Goal: Information Seeking & Learning: Learn about a topic

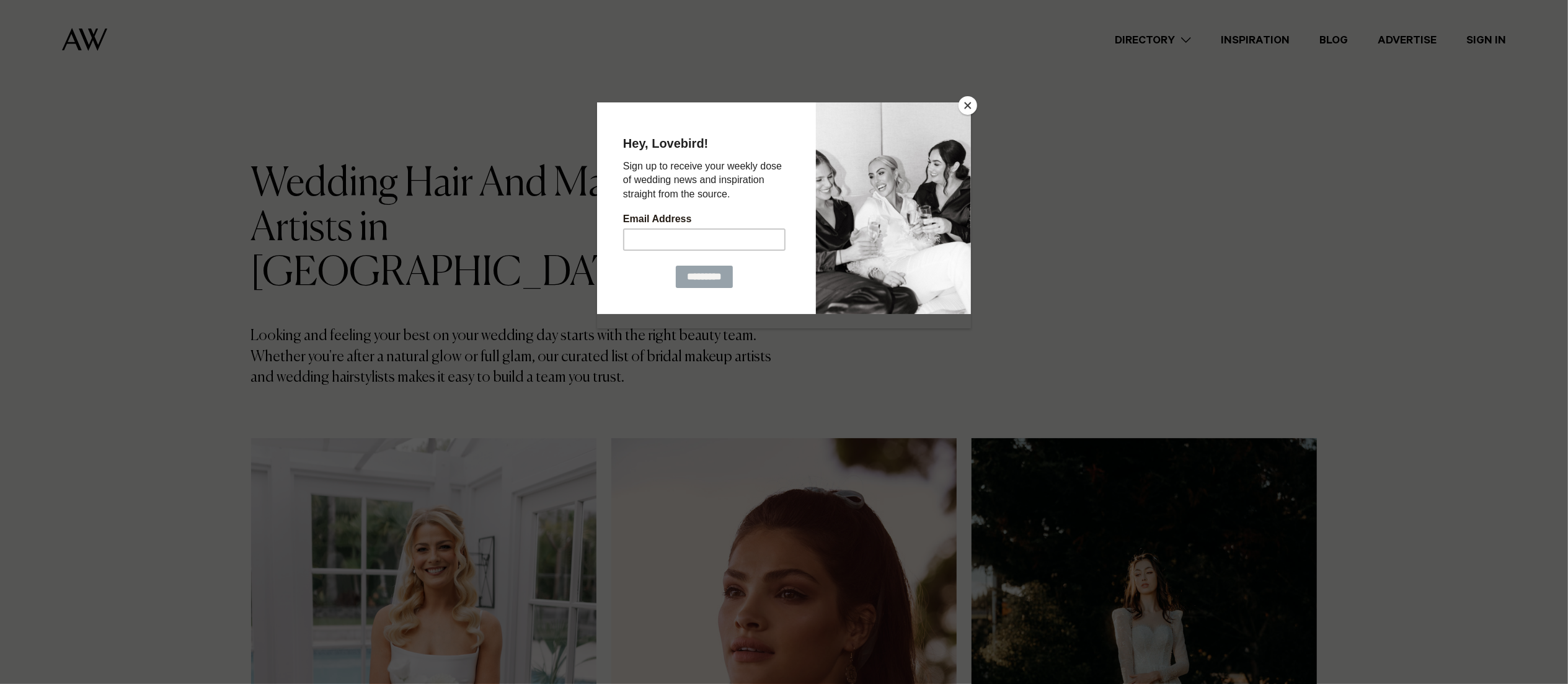
click at [963, 93] on div at bounding box center [784, 342] width 1568 height 684
click at [963, 108] on button "Close" at bounding box center [968, 106] width 19 height 19
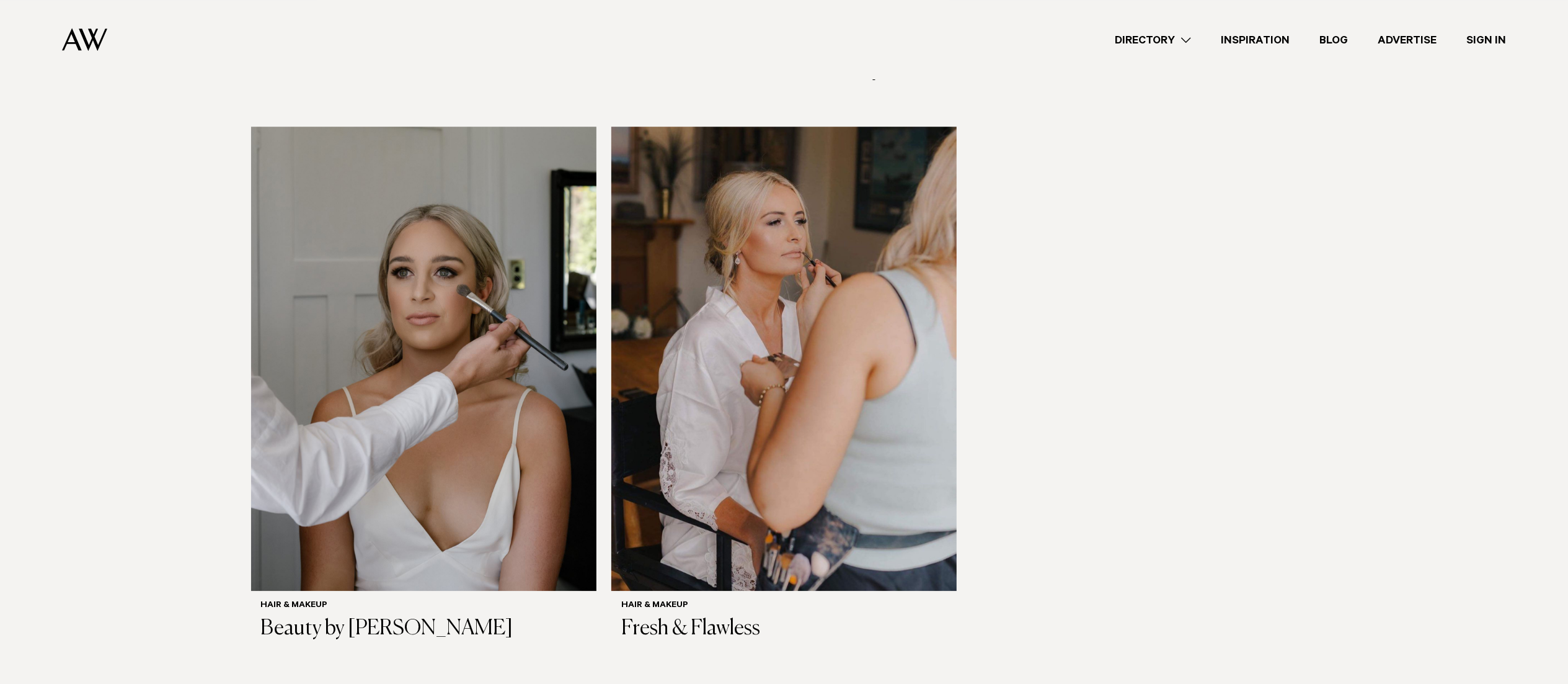
scroll to position [3659, 0]
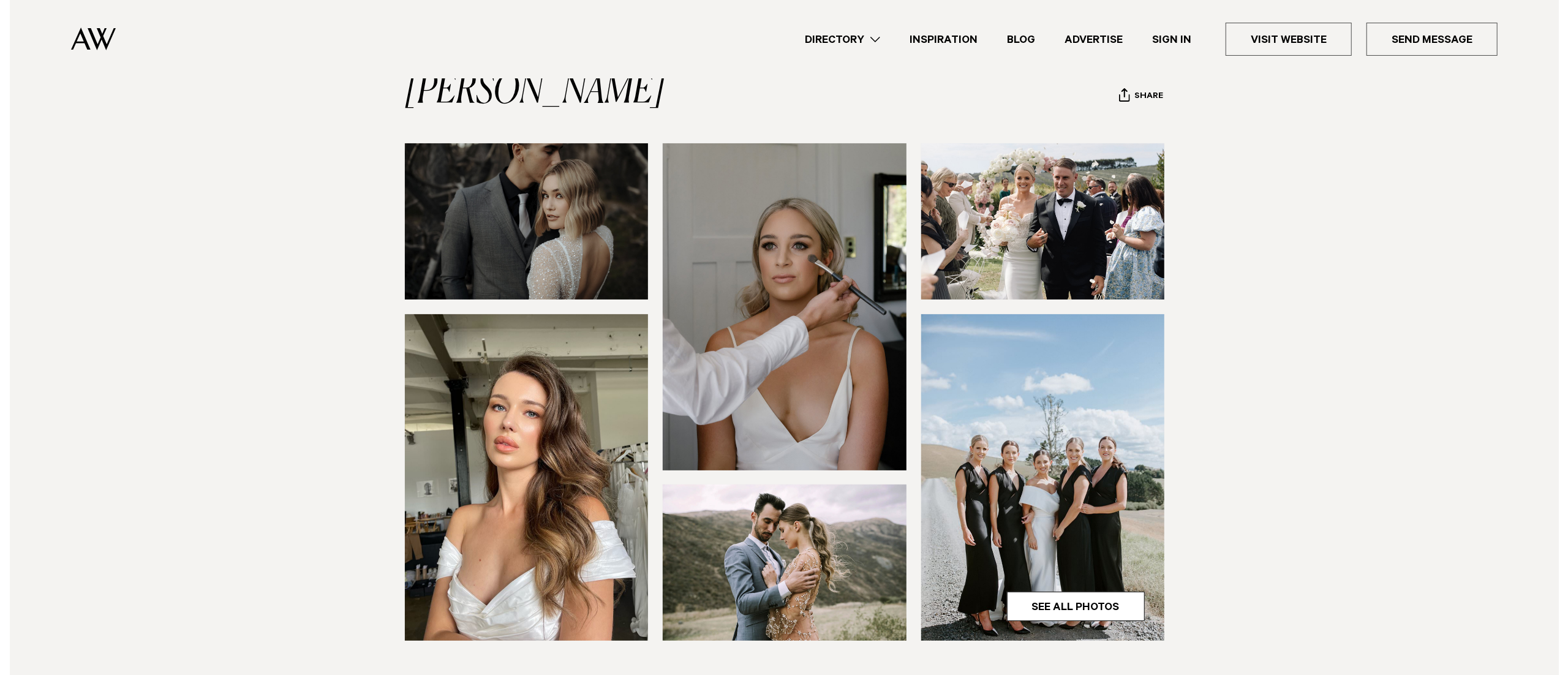
scroll to position [125, 0]
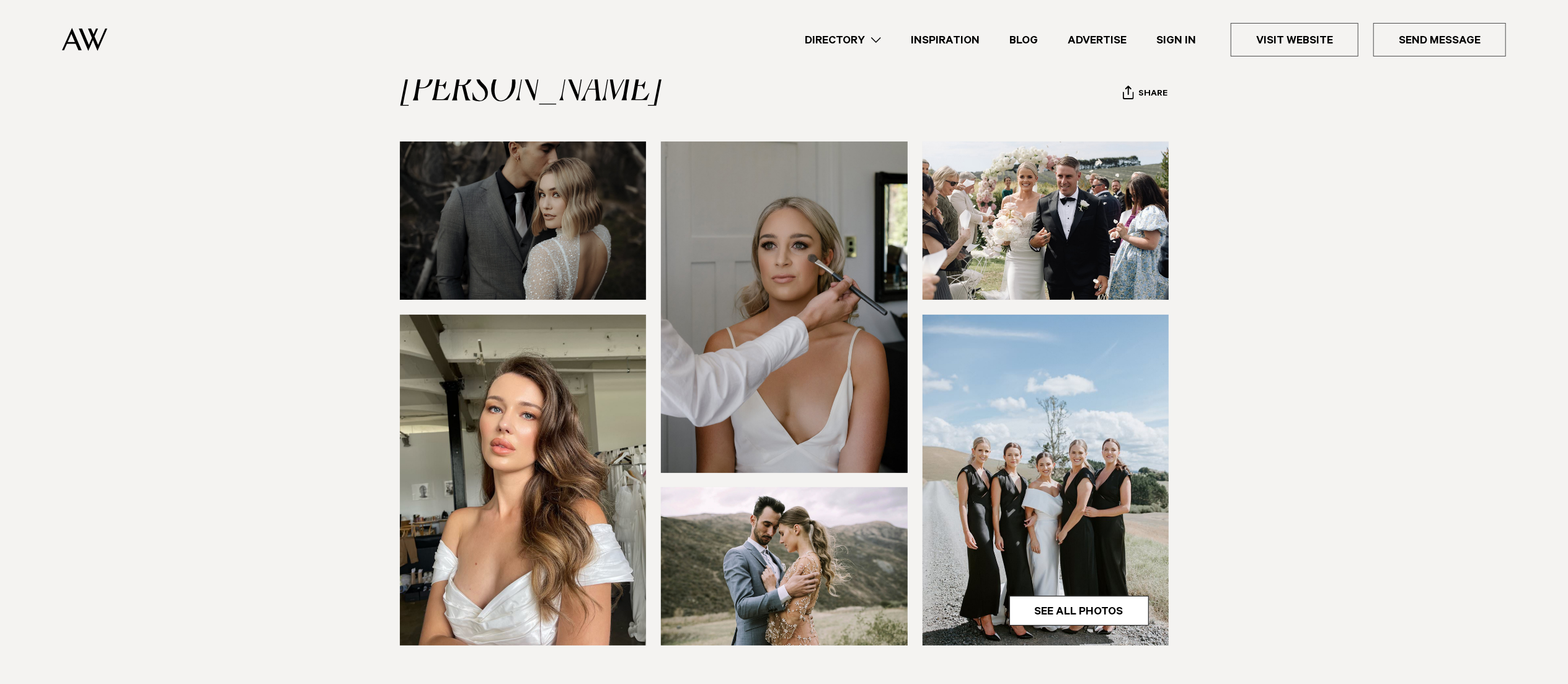
click at [1050, 473] on img at bounding box center [1046, 479] width 247 height 330
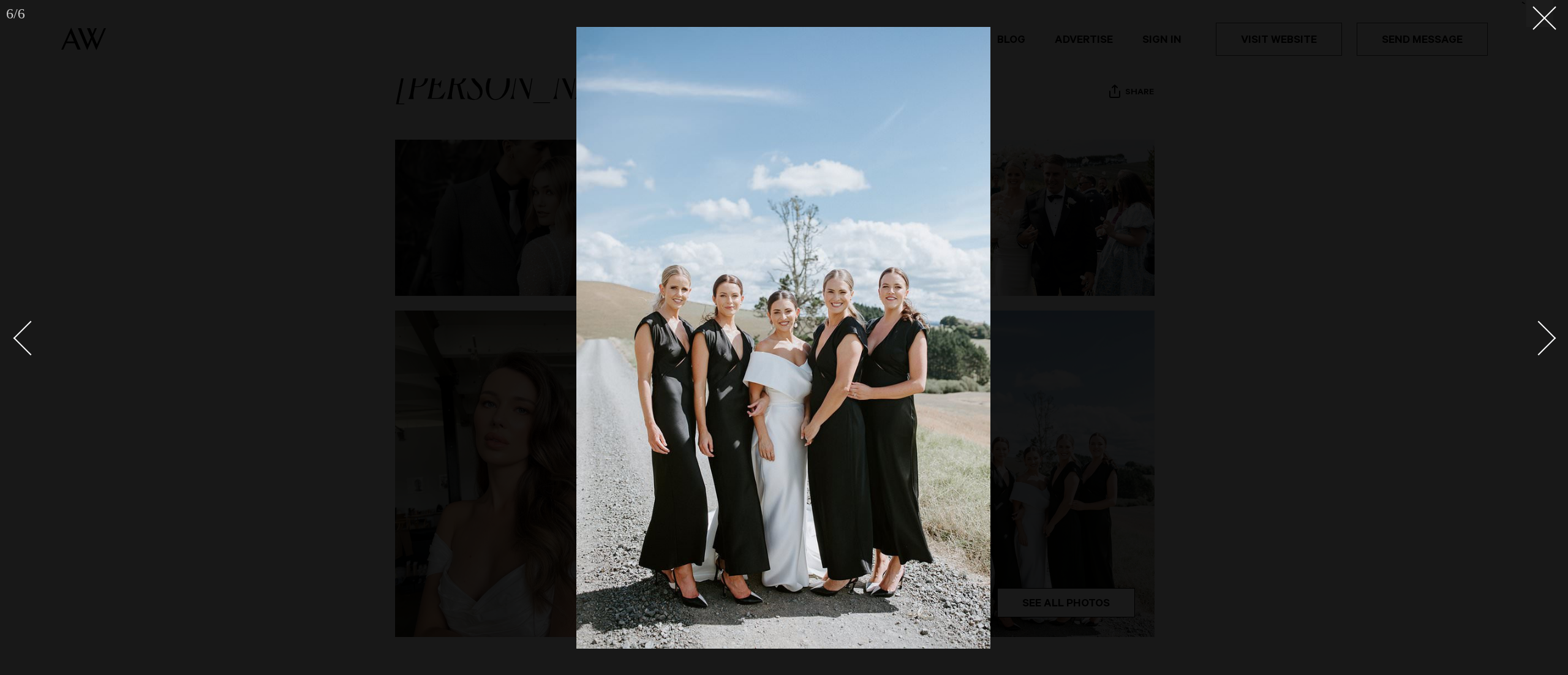
click at [1540, 346] on div "Next slide" at bounding box center [1538, 338] width 34 height 34
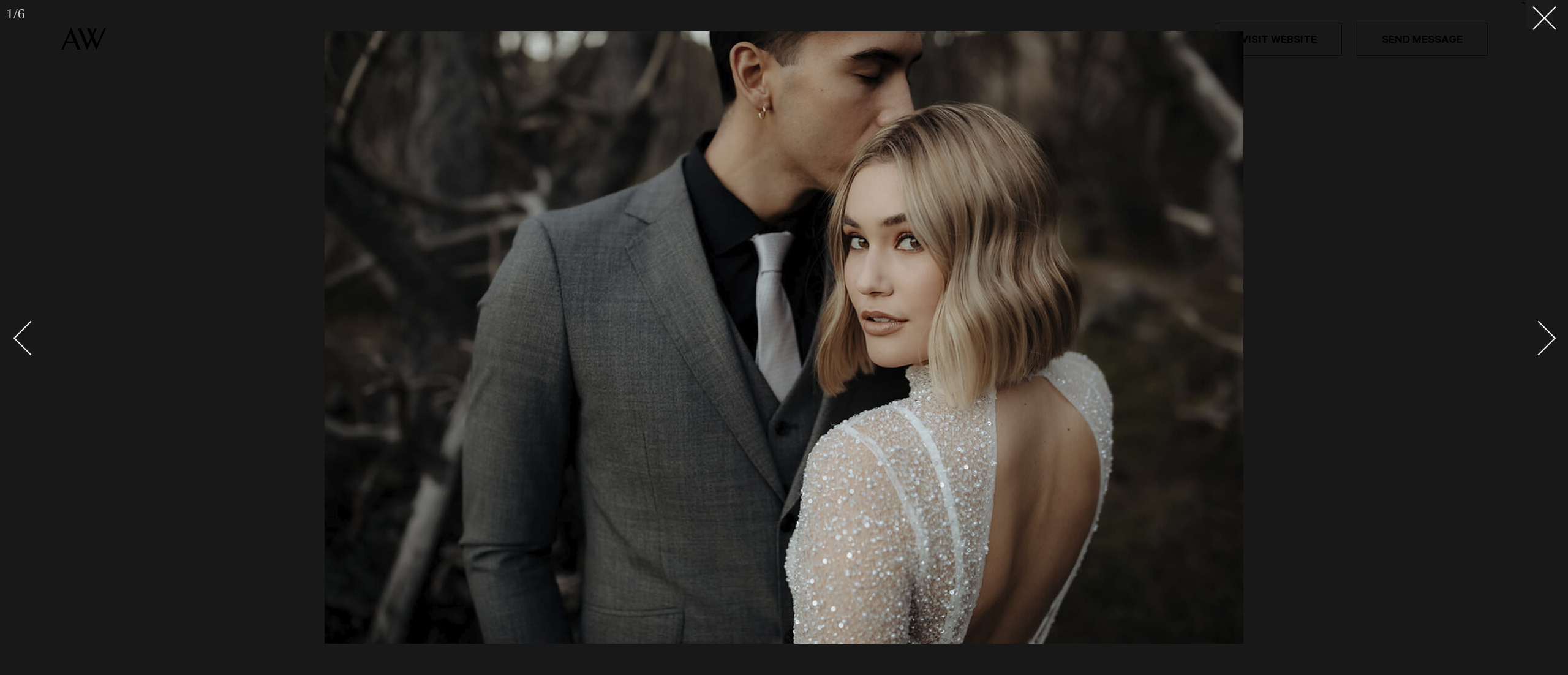
click at [1539, 337] on div "Next slide" at bounding box center [1538, 338] width 34 height 34
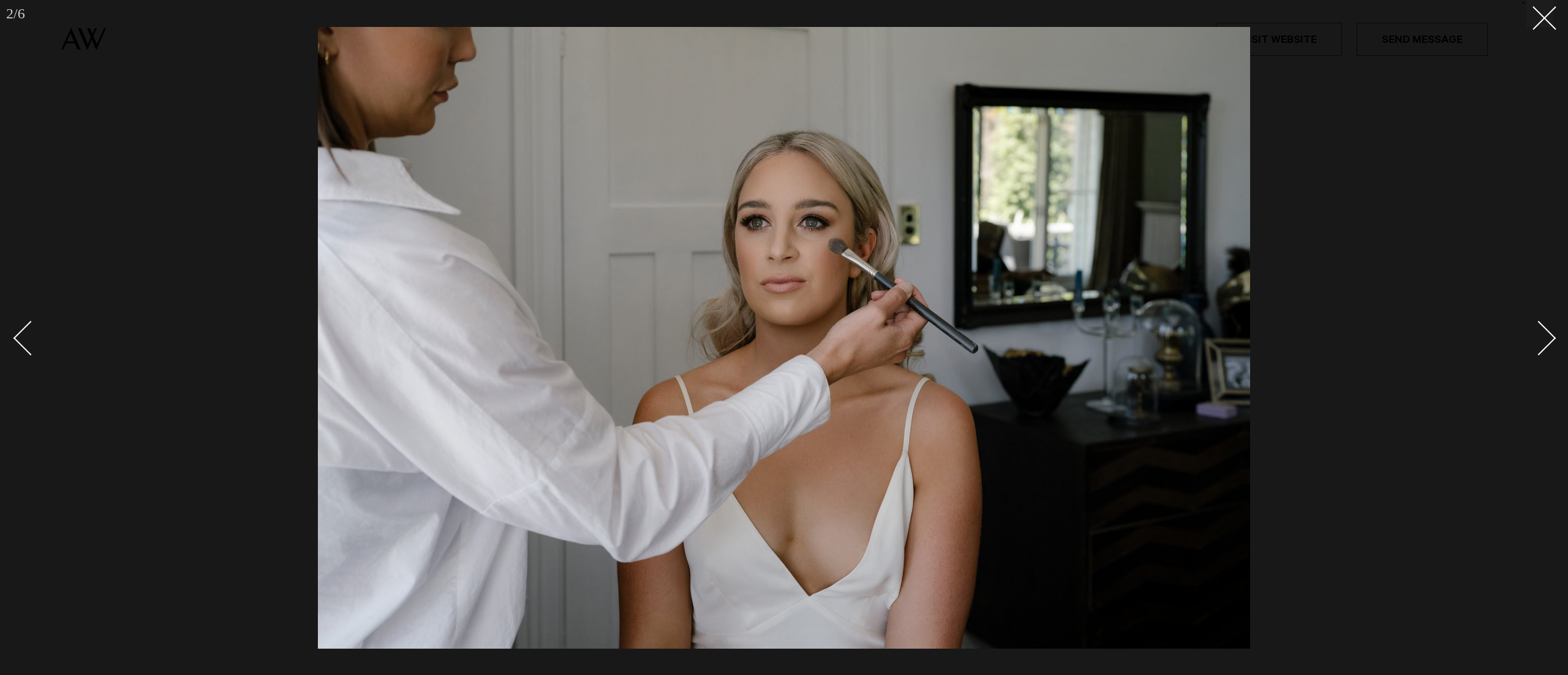
click at [1539, 337] on div "Next slide" at bounding box center [1538, 338] width 34 height 34
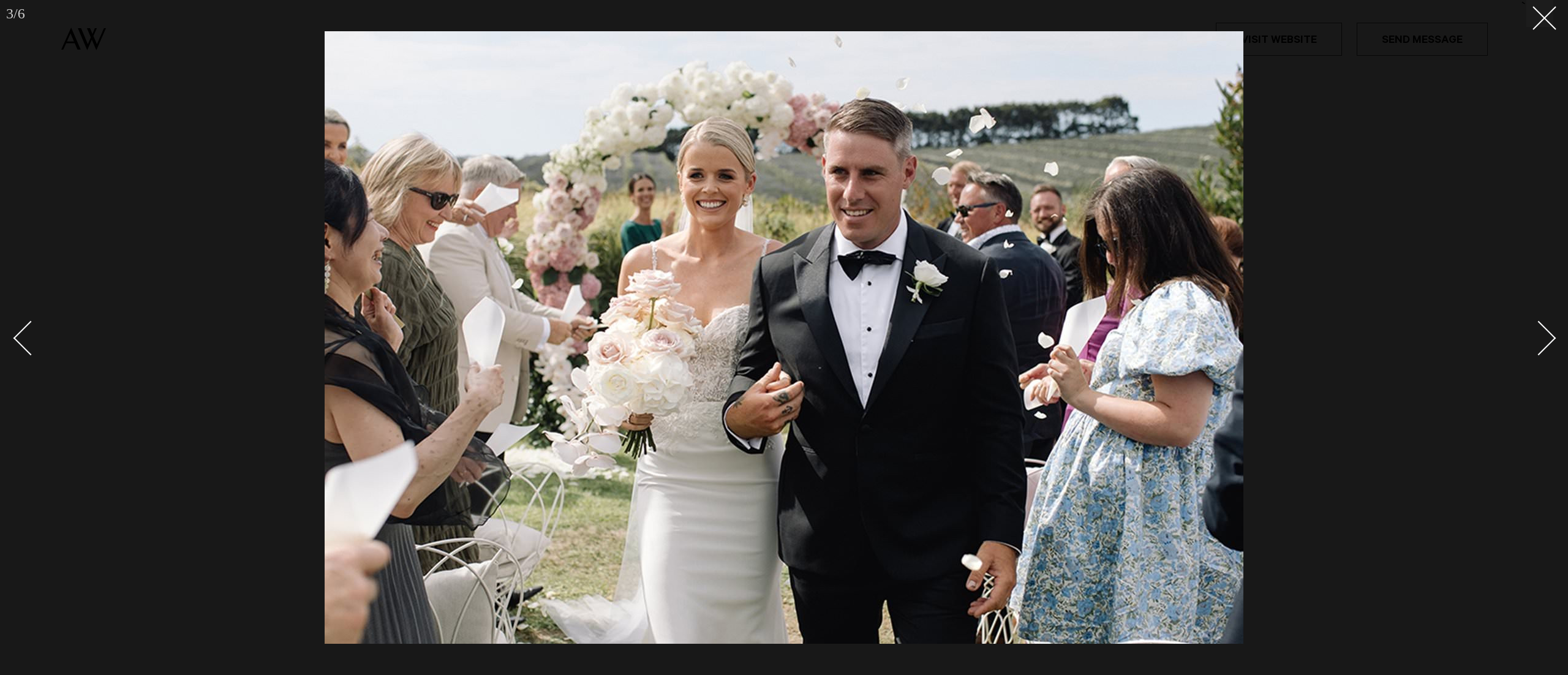
click at [1539, 337] on div "Next slide" at bounding box center [1538, 338] width 34 height 34
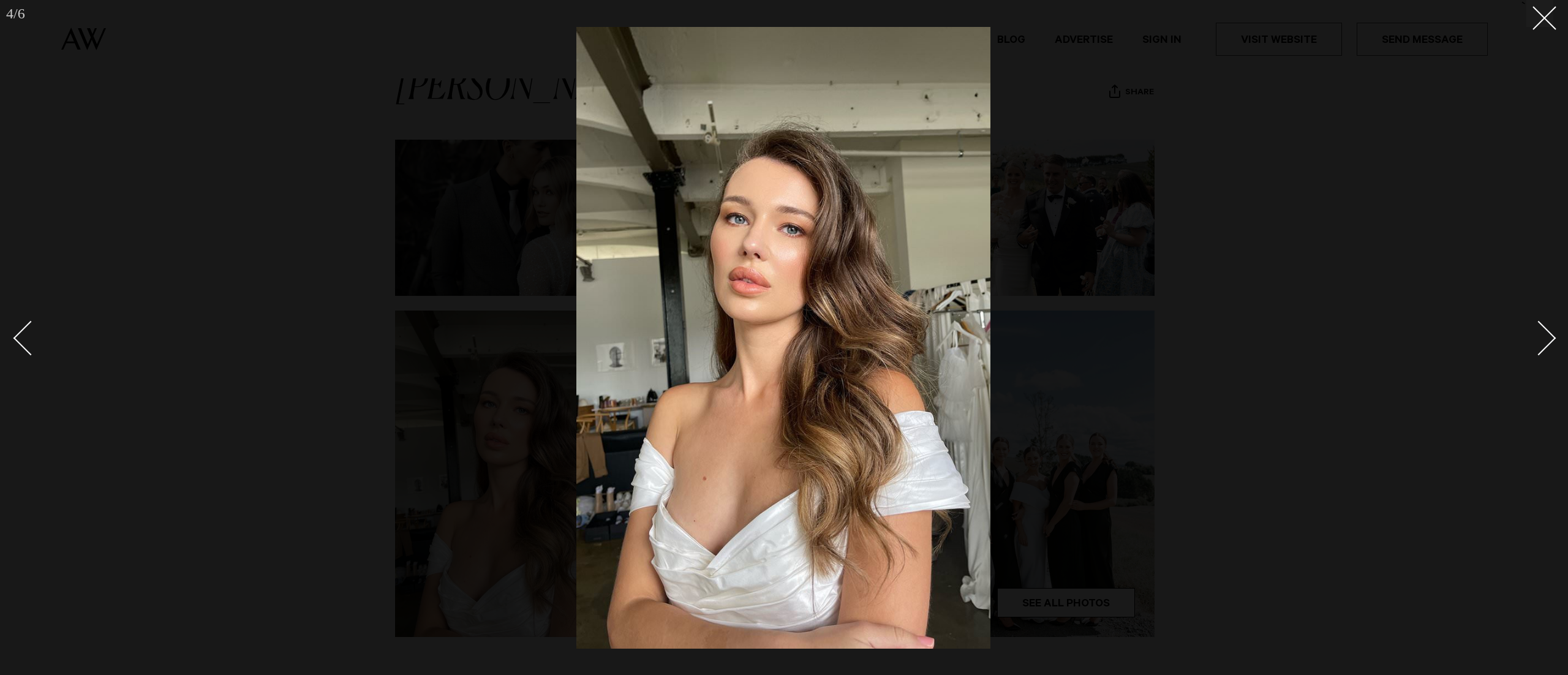
click at [1539, 337] on div "Next slide" at bounding box center [1538, 338] width 34 height 34
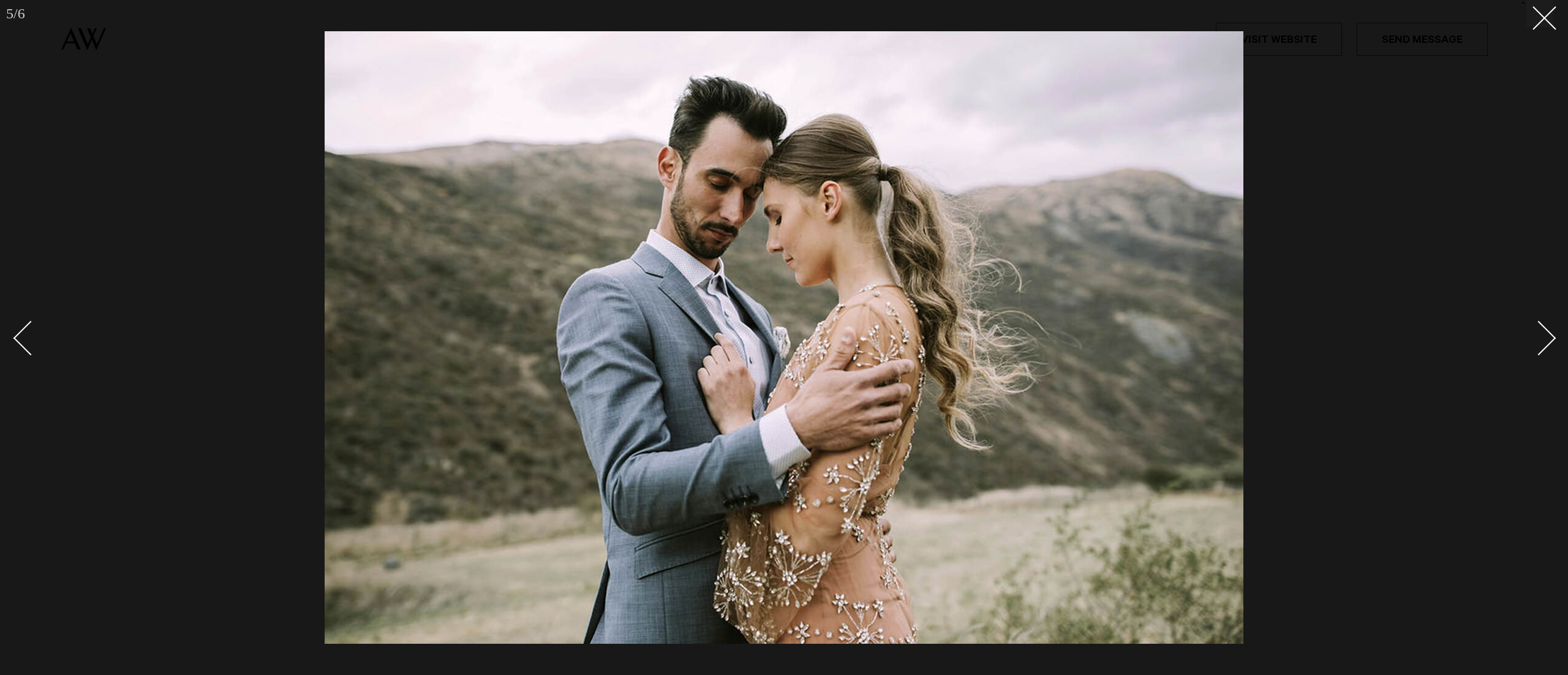
click at [1539, 337] on div "Next slide" at bounding box center [1538, 338] width 34 height 34
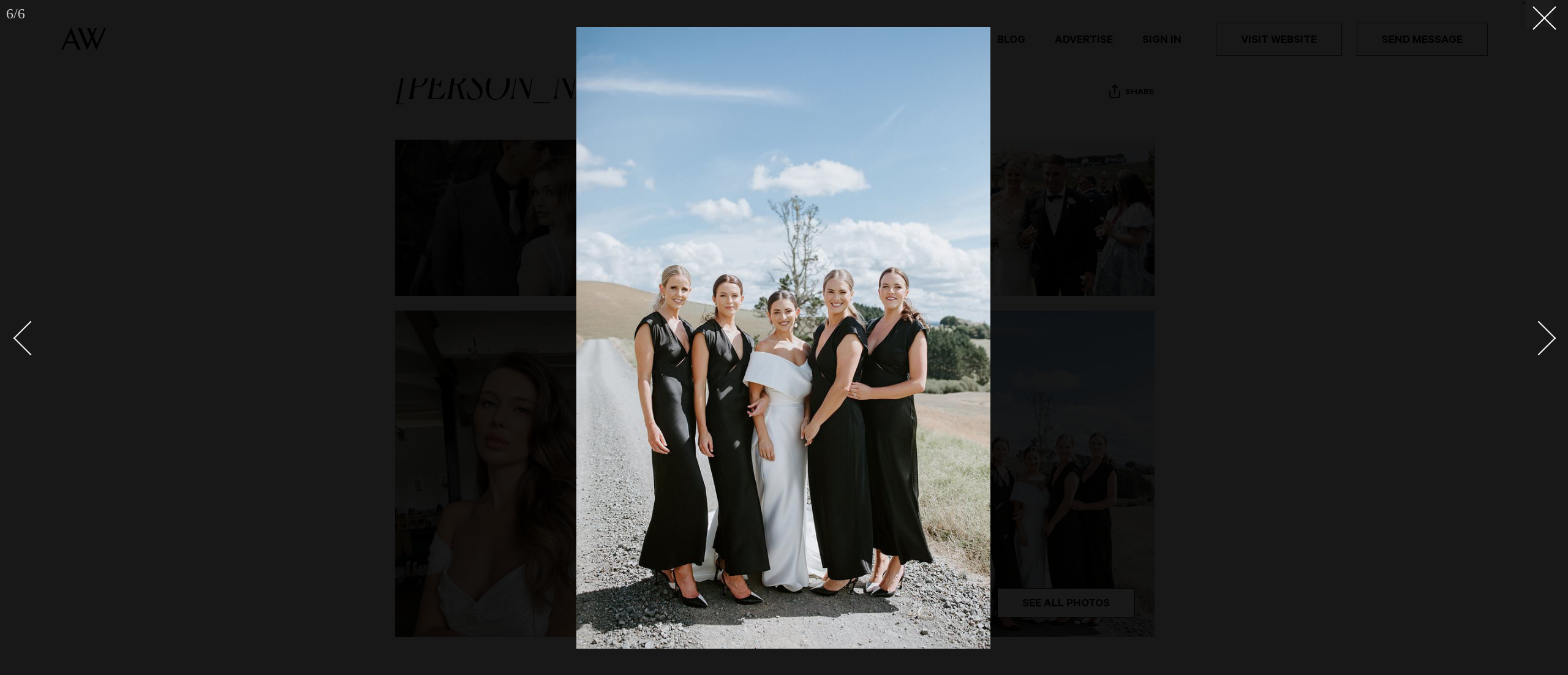
click at [1539, 337] on div "Next slide" at bounding box center [1538, 338] width 34 height 34
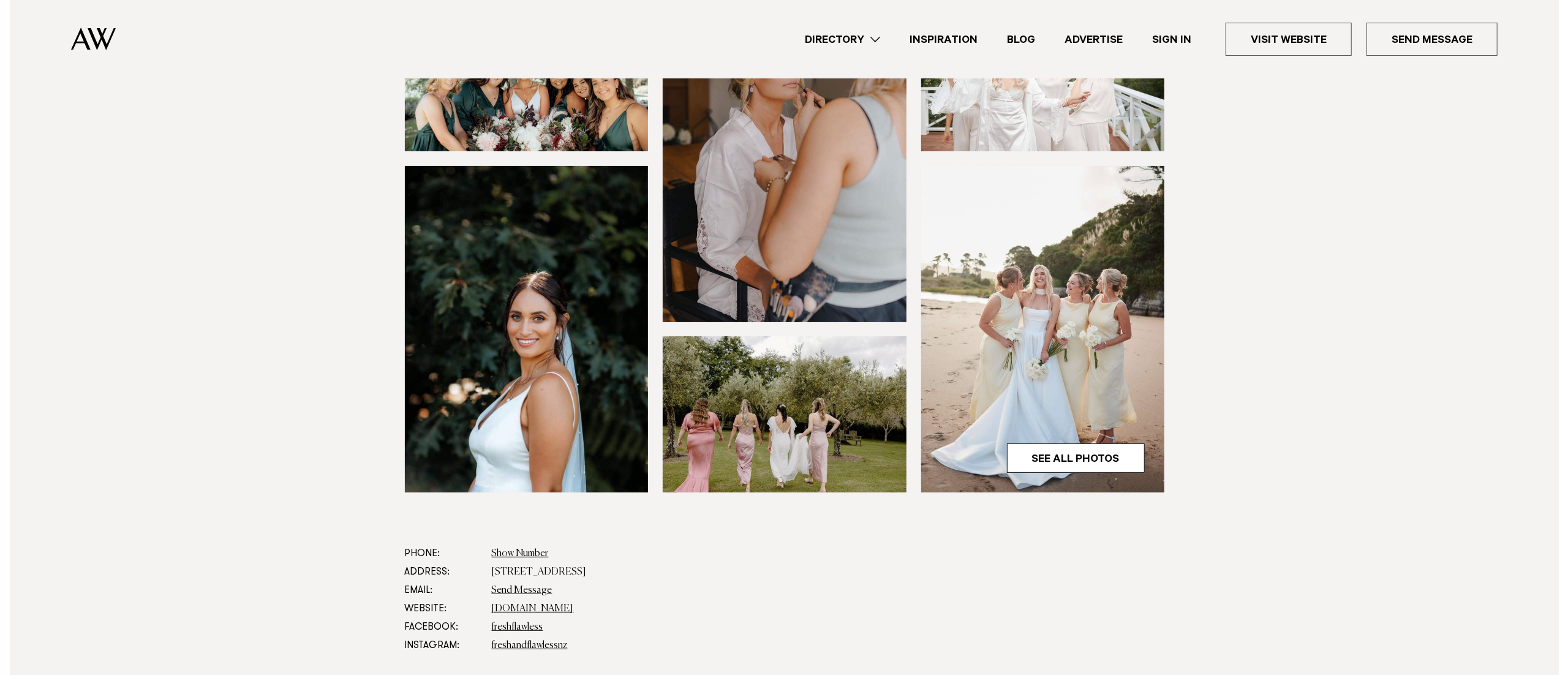
scroll to position [221, 0]
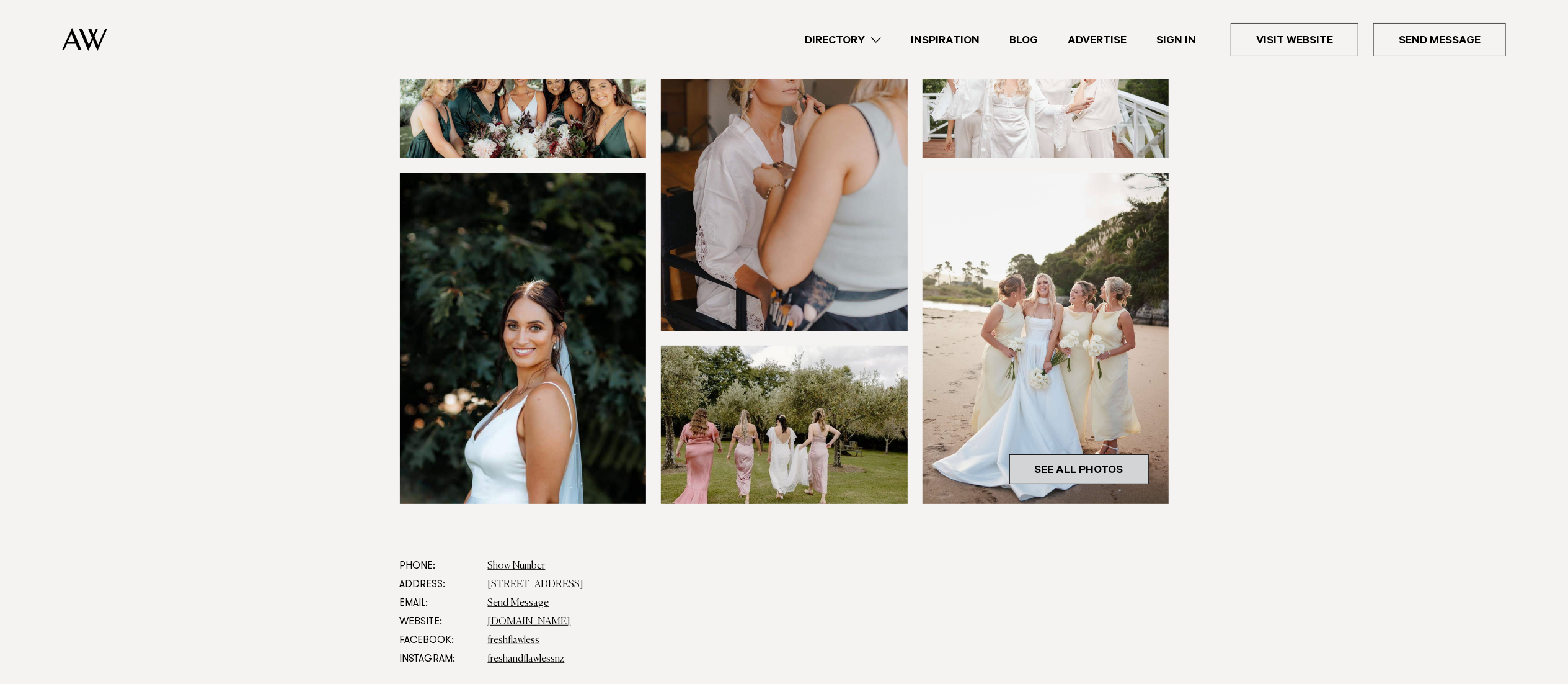
click at [1095, 465] on link "See All Photos" at bounding box center [1079, 469] width 140 height 30
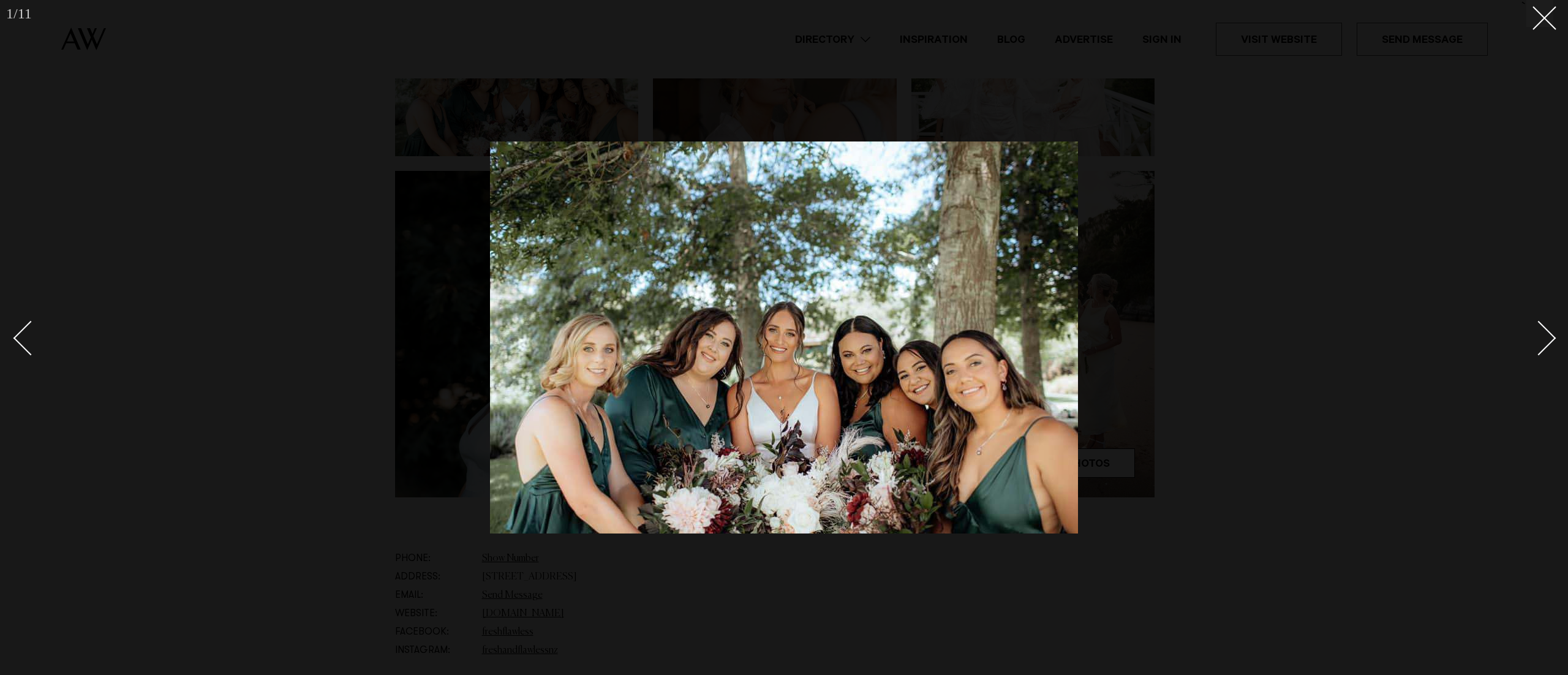
click at [1534, 347] on div "Next slide" at bounding box center [1538, 338] width 34 height 34
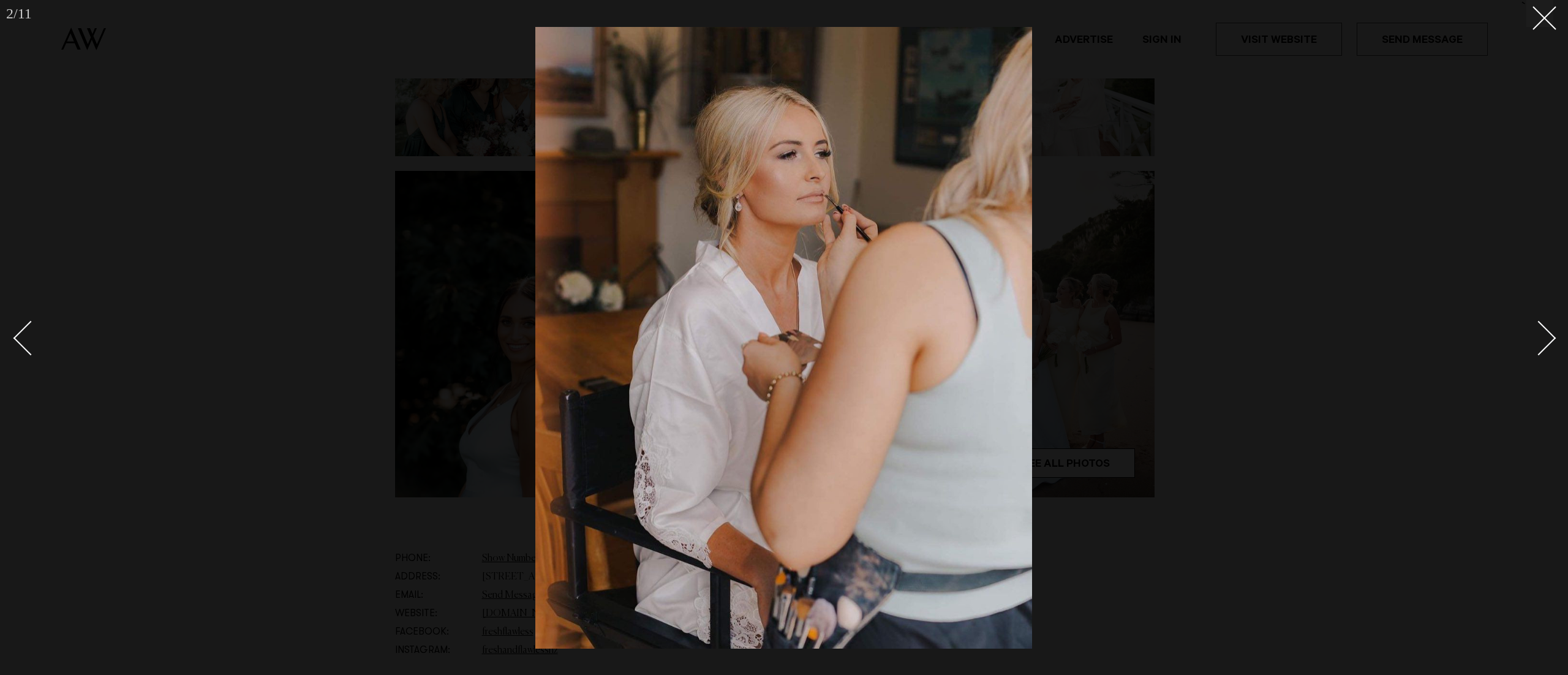
click at [1534, 347] on div "Next slide" at bounding box center [1538, 338] width 34 height 34
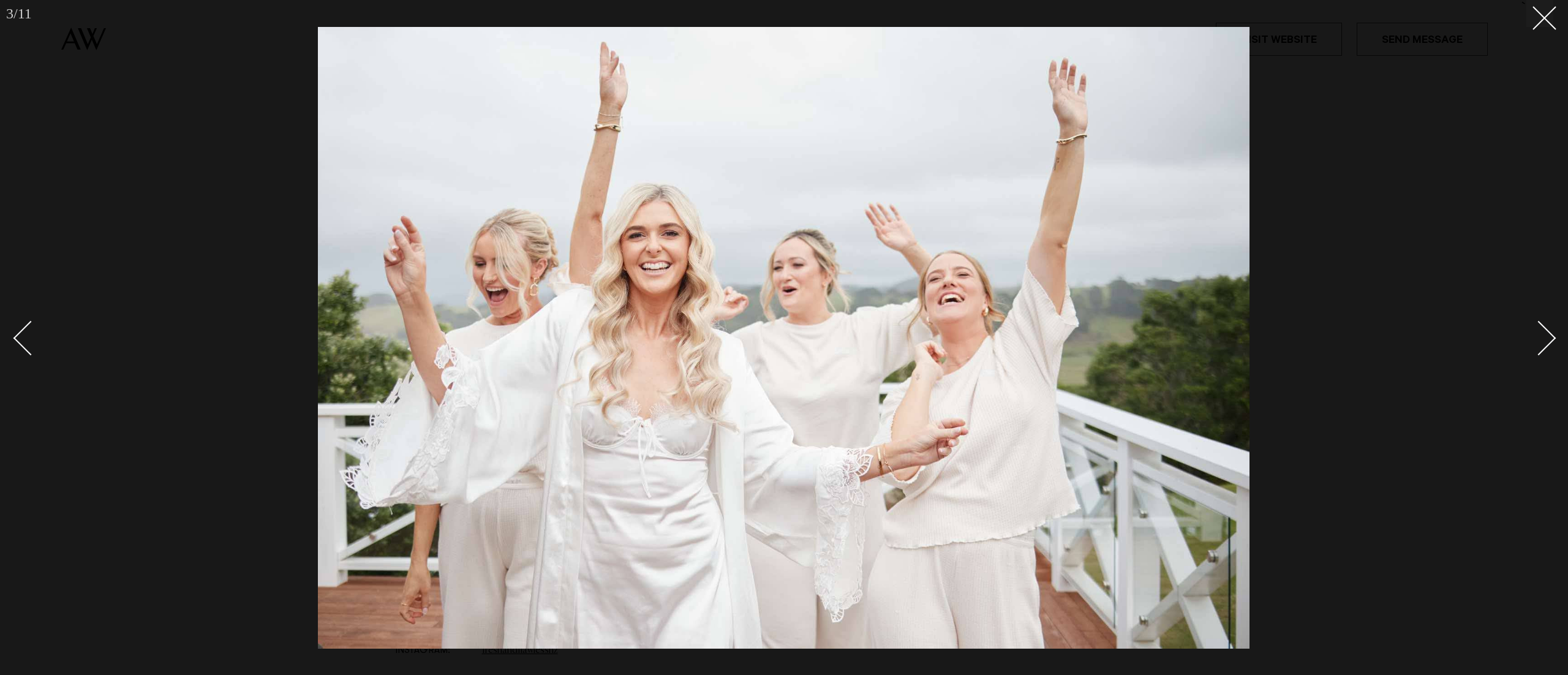
click at [1534, 347] on div "Next slide" at bounding box center [1538, 338] width 34 height 34
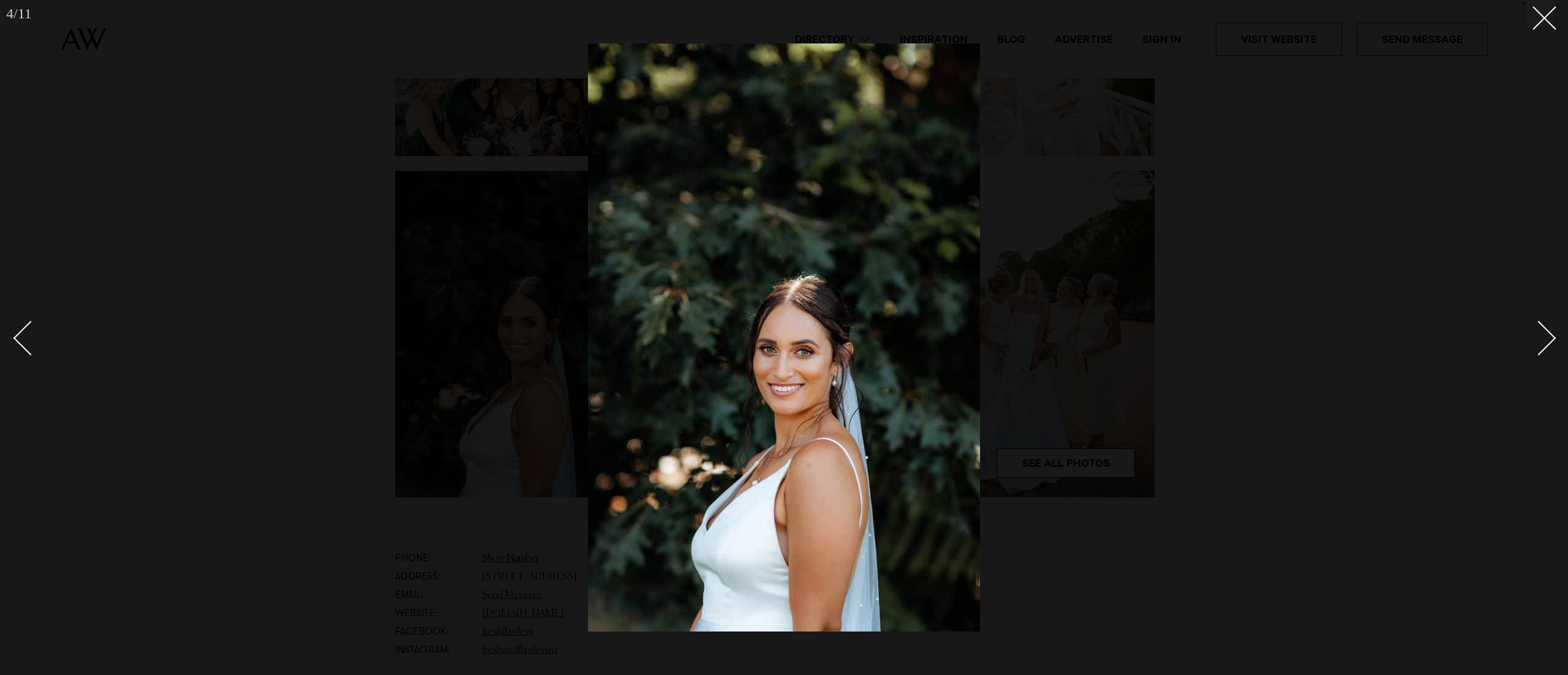
click at [1534, 347] on div "Next slide" at bounding box center [1538, 338] width 34 height 34
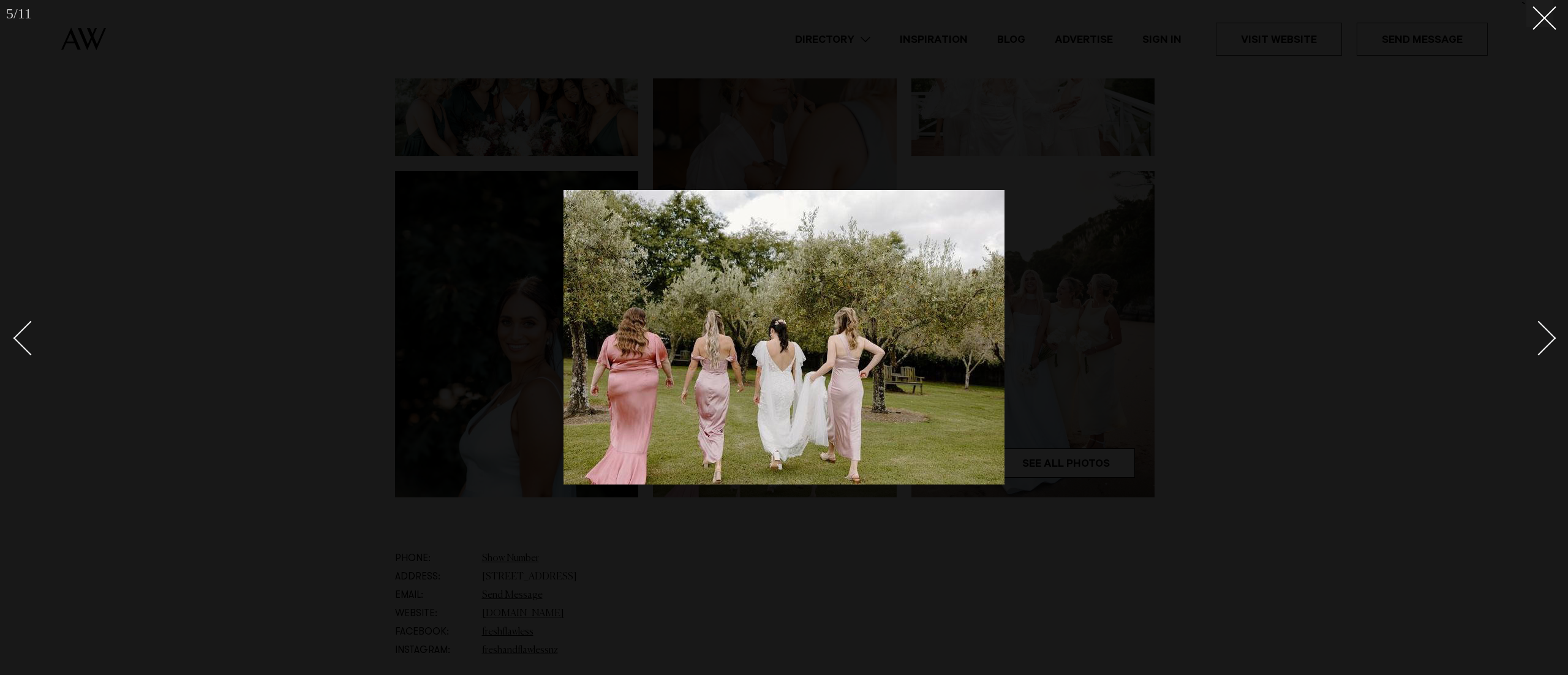
click at [1534, 347] on div "Next slide" at bounding box center [1538, 338] width 34 height 34
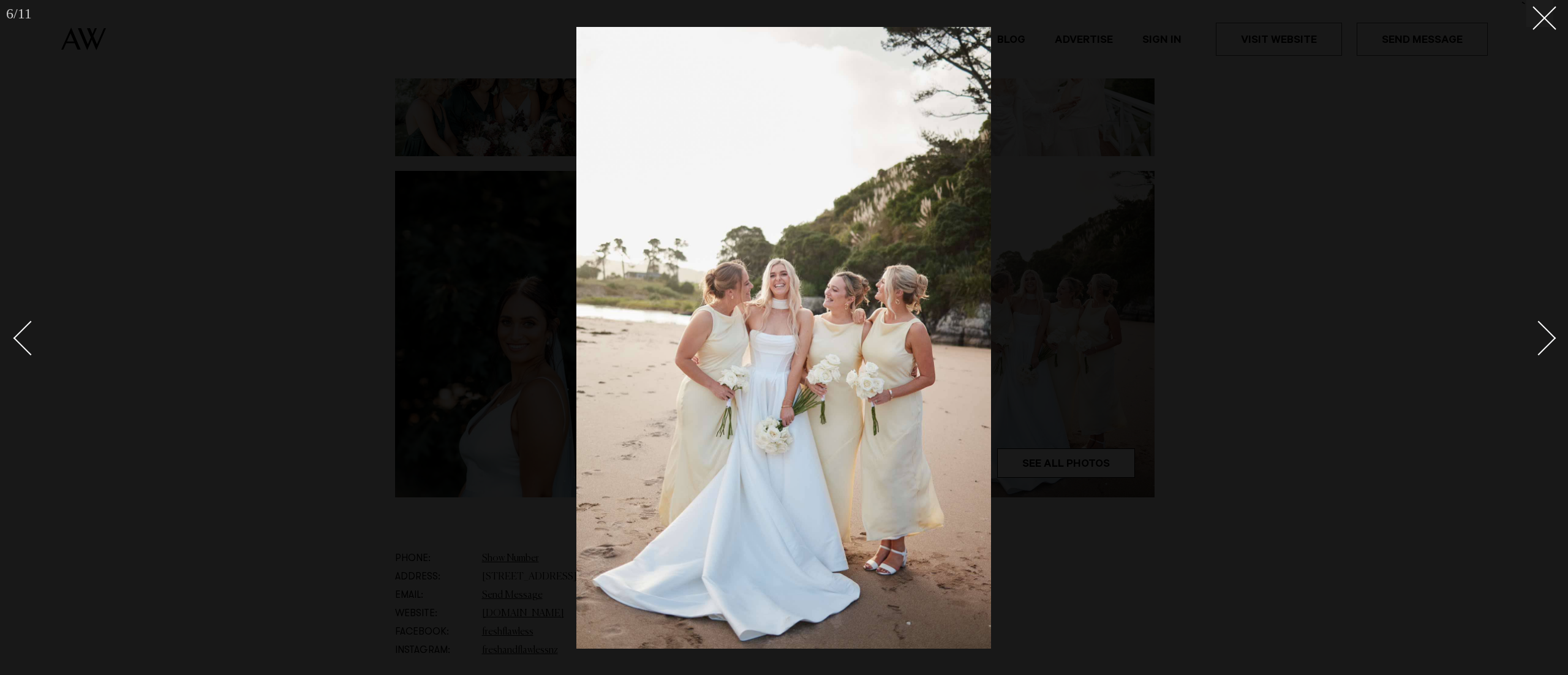
click at [1534, 347] on div "Next slide" at bounding box center [1538, 338] width 34 height 34
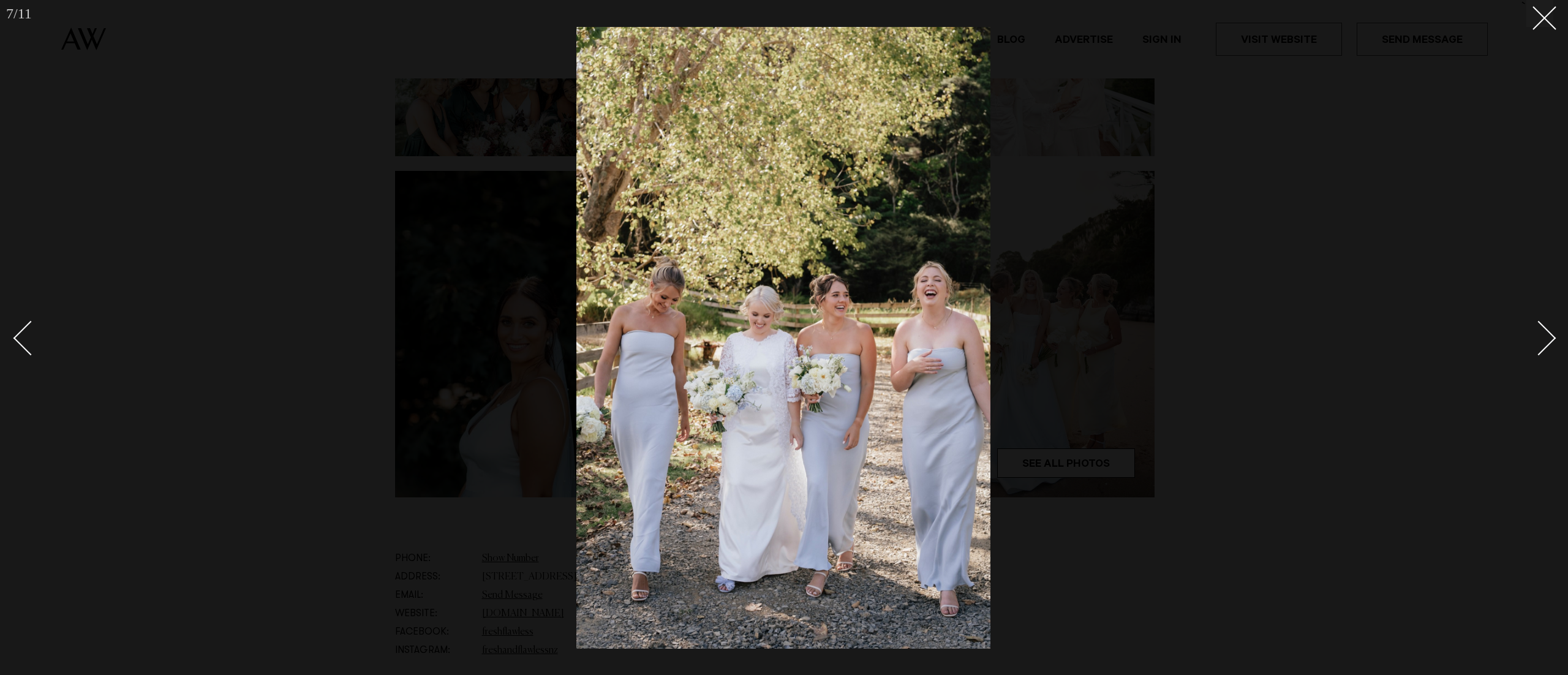
click at [1534, 347] on div "Next slide" at bounding box center [1538, 338] width 34 height 34
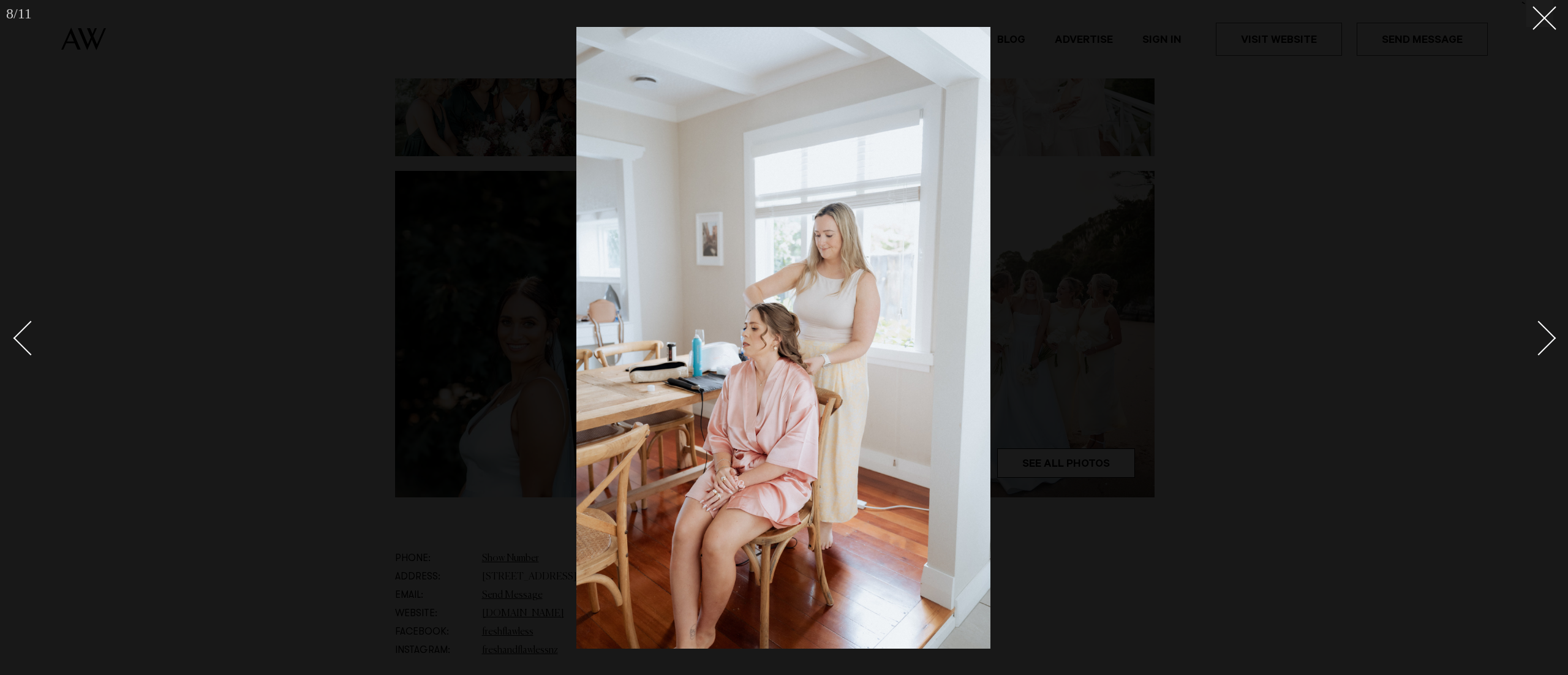
click at [1534, 347] on div "Next slide" at bounding box center [1538, 338] width 34 height 34
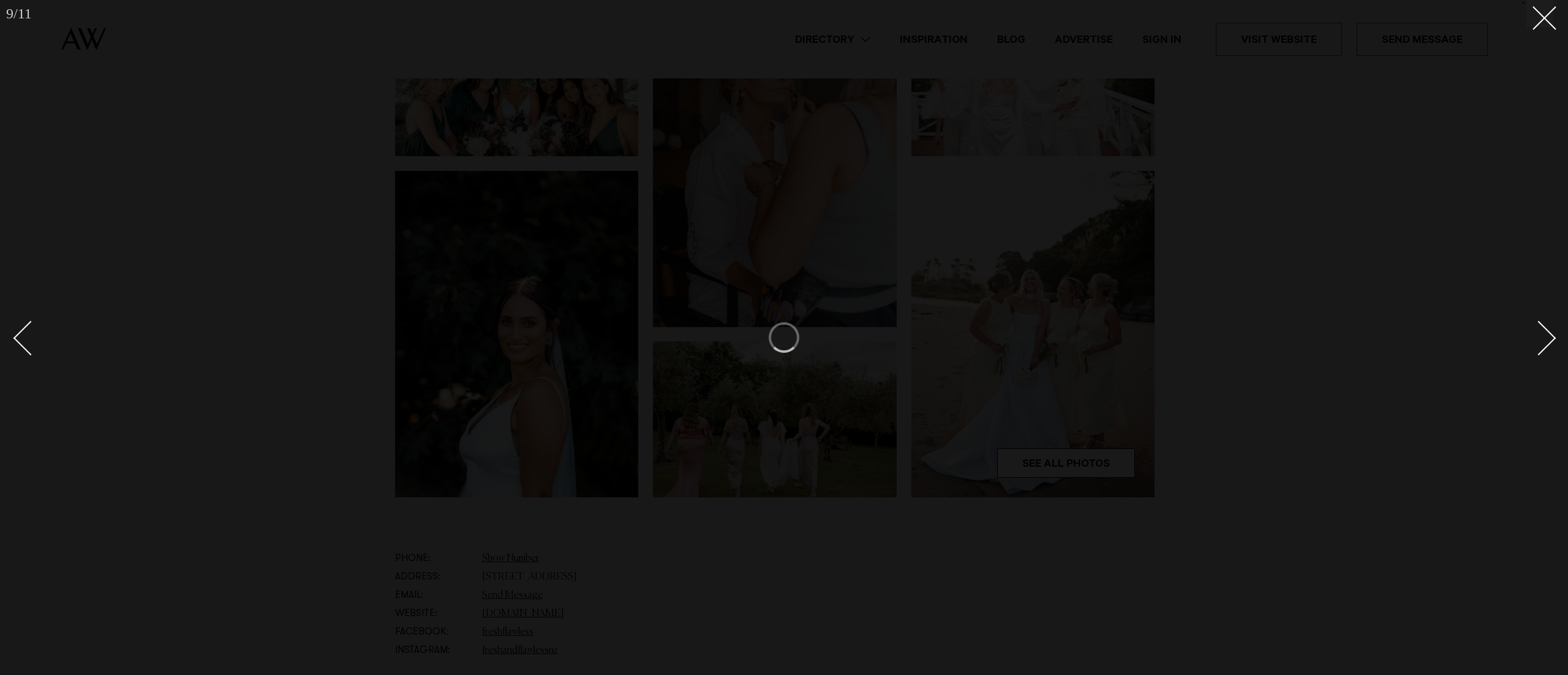
click at [1534, 347] on div "Next slide" at bounding box center [1538, 338] width 34 height 34
